Goal: Check status: Check status

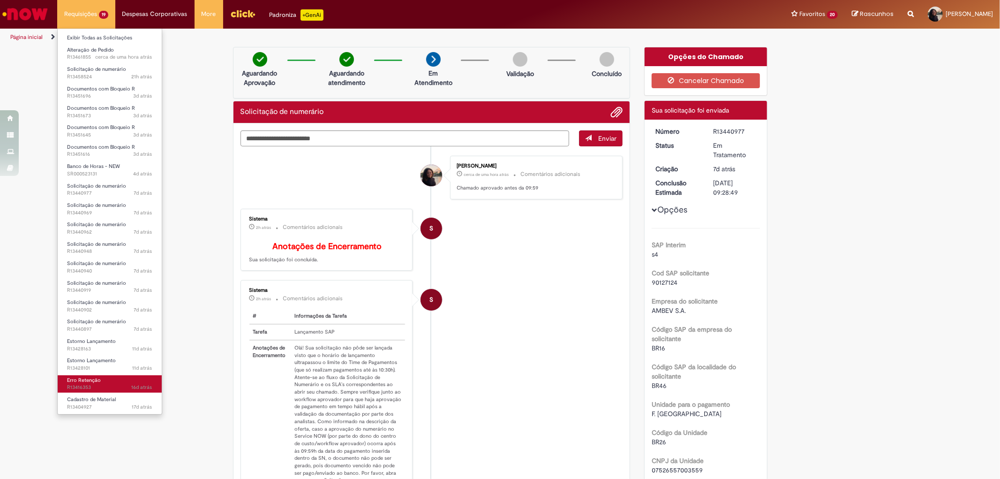
click at [118, 388] on span "16d atrás 16 dias atrás R13416353" at bounding box center [109, 388] width 85 height 8
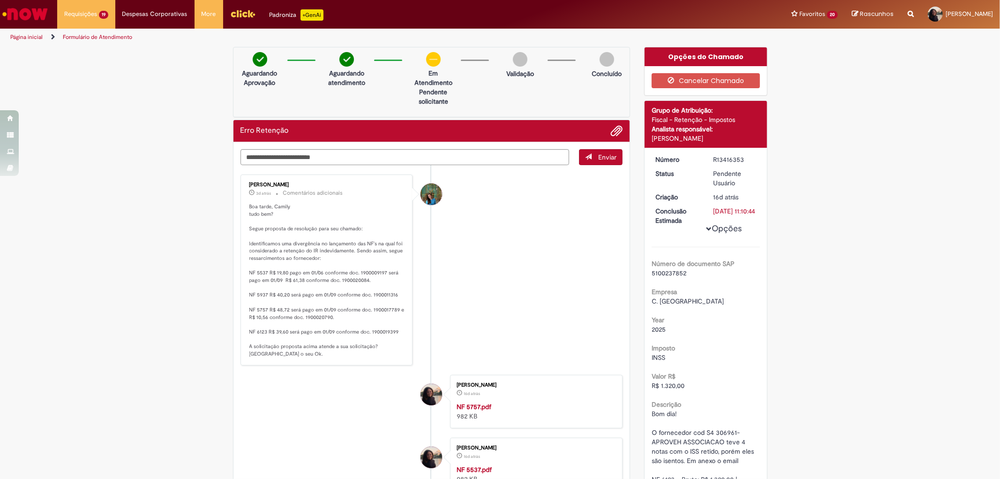
click at [339, 205] on p "Boa tarde, Camily tudo bem? Segue proposta de resolução para seu chamado: Ident…" at bounding box center [327, 280] width 156 height 155
click at [301, 349] on p "Boa tarde, Camily tudo bem? Segue proposta de resolução para seu chamado: Ident…" at bounding box center [327, 280] width 156 height 155
click at [373, 280] on p "Boa tarde, Camily tudo bem? Segue proposta de resolução para seu chamado: Ident…" at bounding box center [327, 280] width 156 height 155
click at [297, 233] on p "Boa tarde, Camily tudo bem? Segue proposta de resolução para seu chamado: Ident…" at bounding box center [327, 280] width 156 height 155
click at [728, 158] on div "R13416353" at bounding box center [735, 159] width 44 height 9
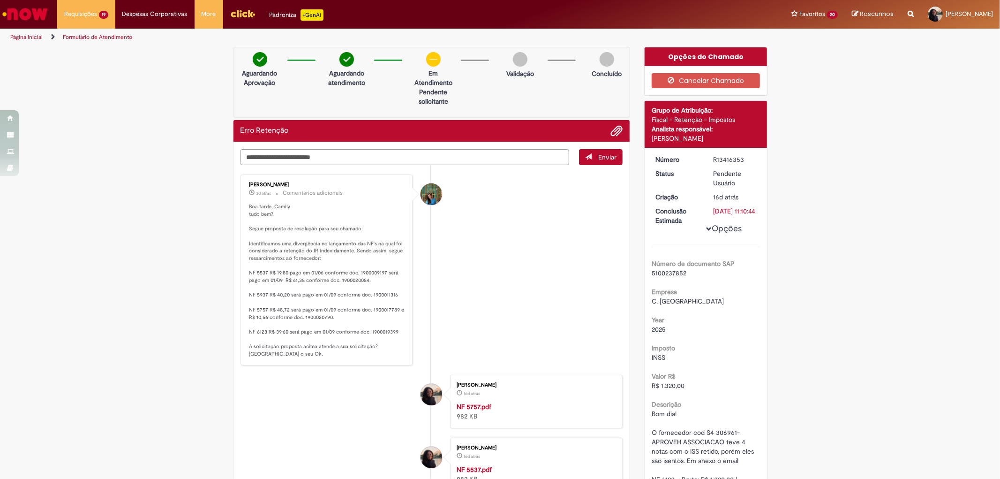
click at [728, 158] on div "R13416353" at bounding box center [735, 159] width 44 height 9
copy div "R13416353"
